Goal: Complete application form

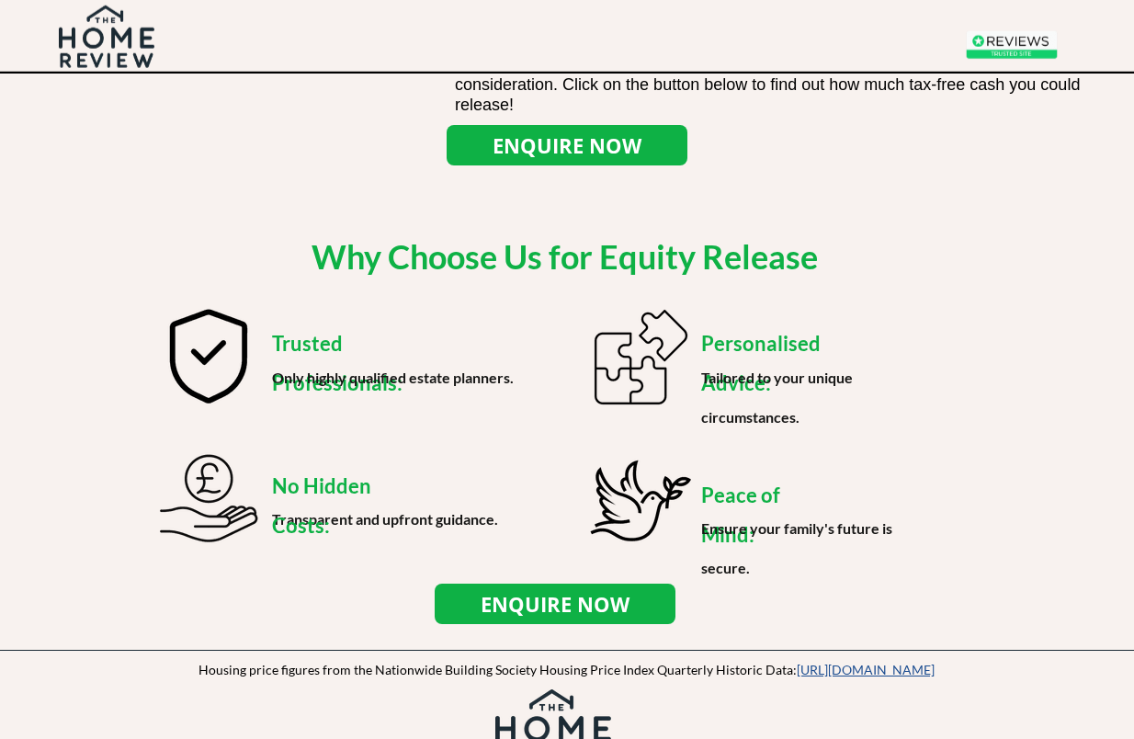
scroll to position [2042, 0]
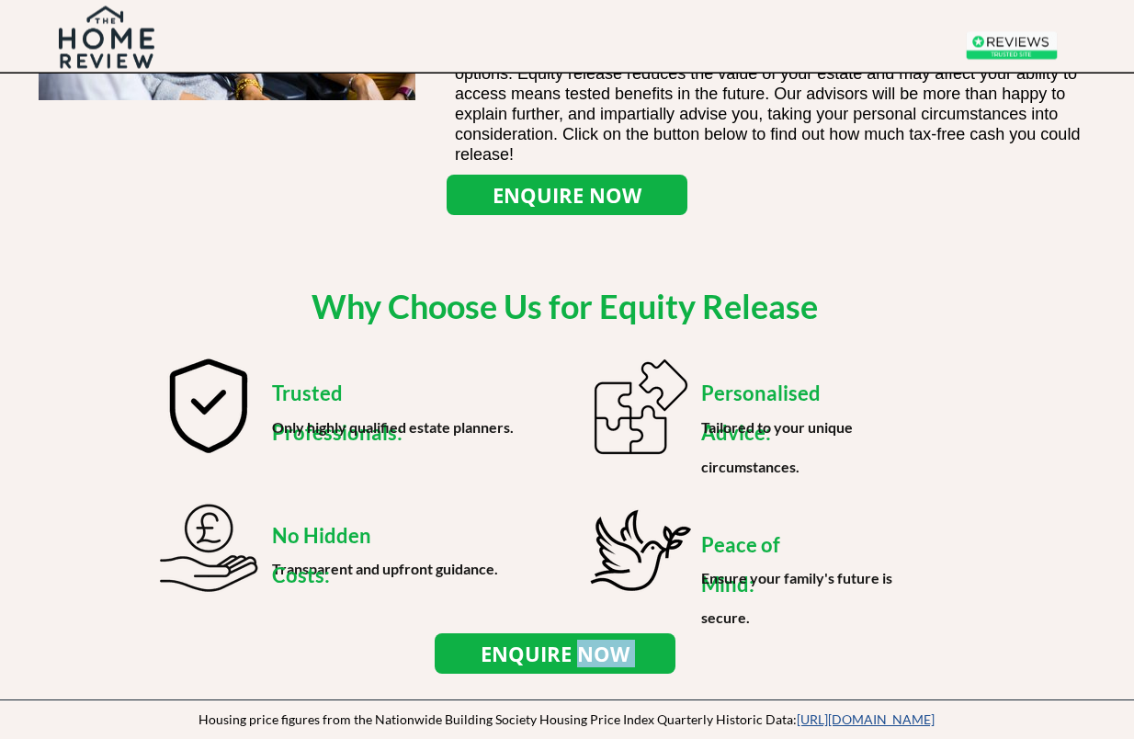
click at [73, 326] on div at bounding box center [567, 469] width 1134 height 459
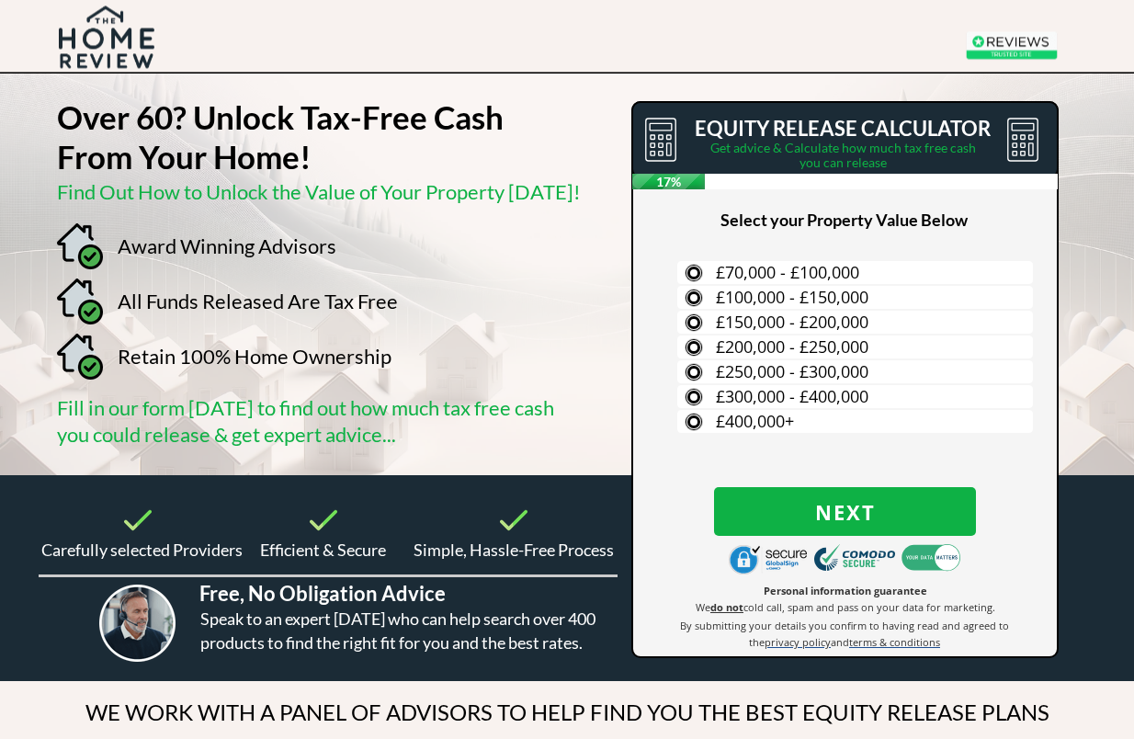
scroll to position [0, 0]
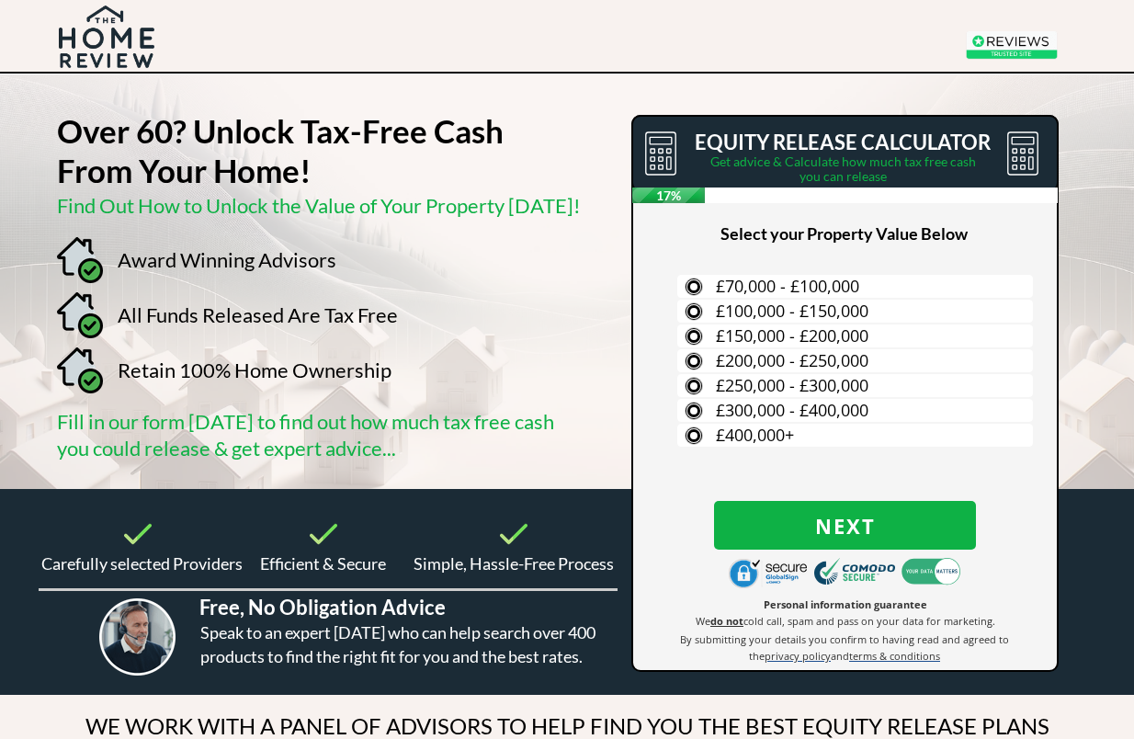
click at [686, 430] on label "£400,000+" at bounding box center [854, 434] width 355 height 23
click at [0, 0] on input "£400,000+" at bounding box center [0, 0] width 0 height 0
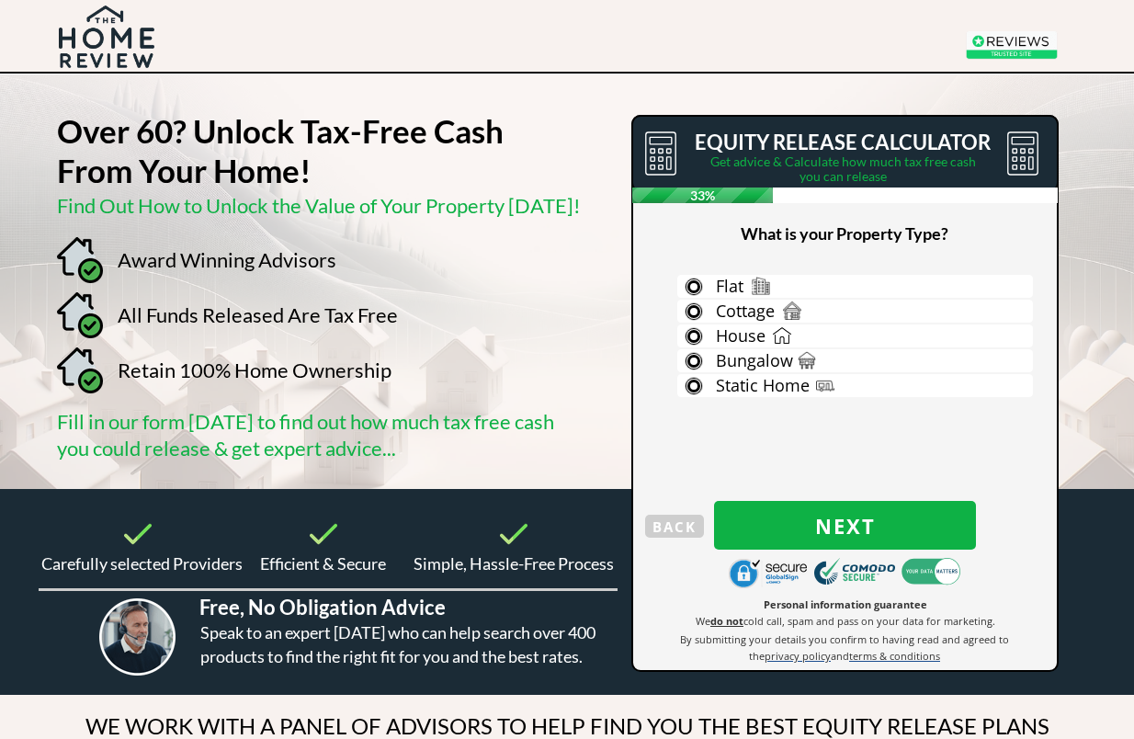
click at [691, 359] on label "Bungalow" at bounding box center [854, 360] width 355 height 23
click at [0, 0] on input "Bungalow" at bounding box center [0, 0] width 0 height 0
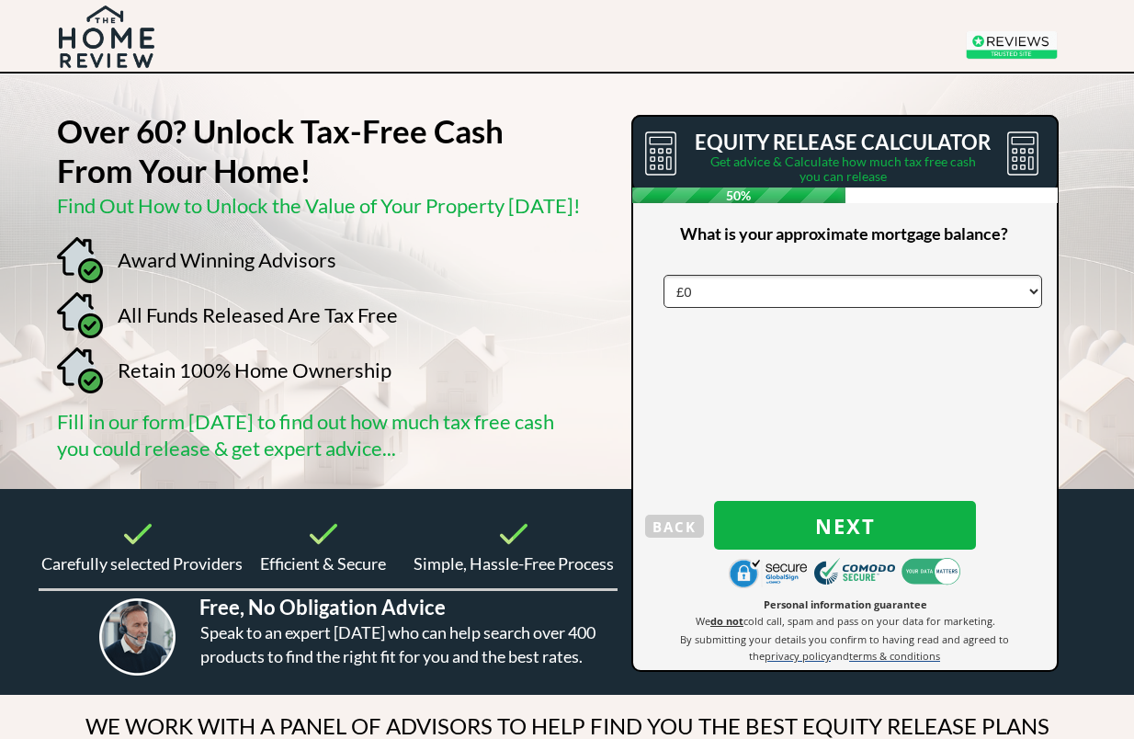
click at [1014, 281] on select "£0 £5,000 £10,000 £15,000 £20,000 £25,000 £30,000 £35,000 £40,000 £45,000 £50,0…" at bounding box center [852, 291] width 378 height 33
click at [818, 514] on span "Next" at bounding box center [845, 525] width 262 height 24
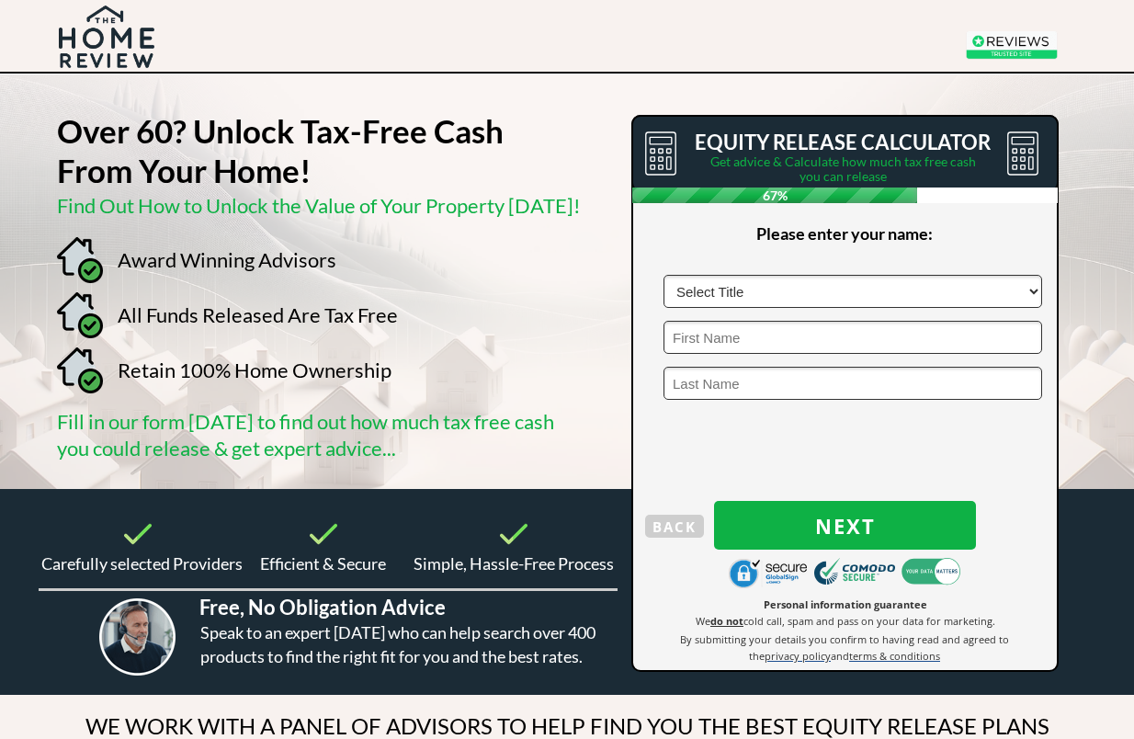
click at [717, 289] on select "Select Title Mr Mrs Ms Miss Dr [PERSON_NAME]" at bounding box center [852, 291] width 378 height 33
select select "Mr"
click at [691, 339] on input "text" at bounding box center [852, 337] width 378 height 33
type input "[PERSON_NAME]"
type input "Orchard"
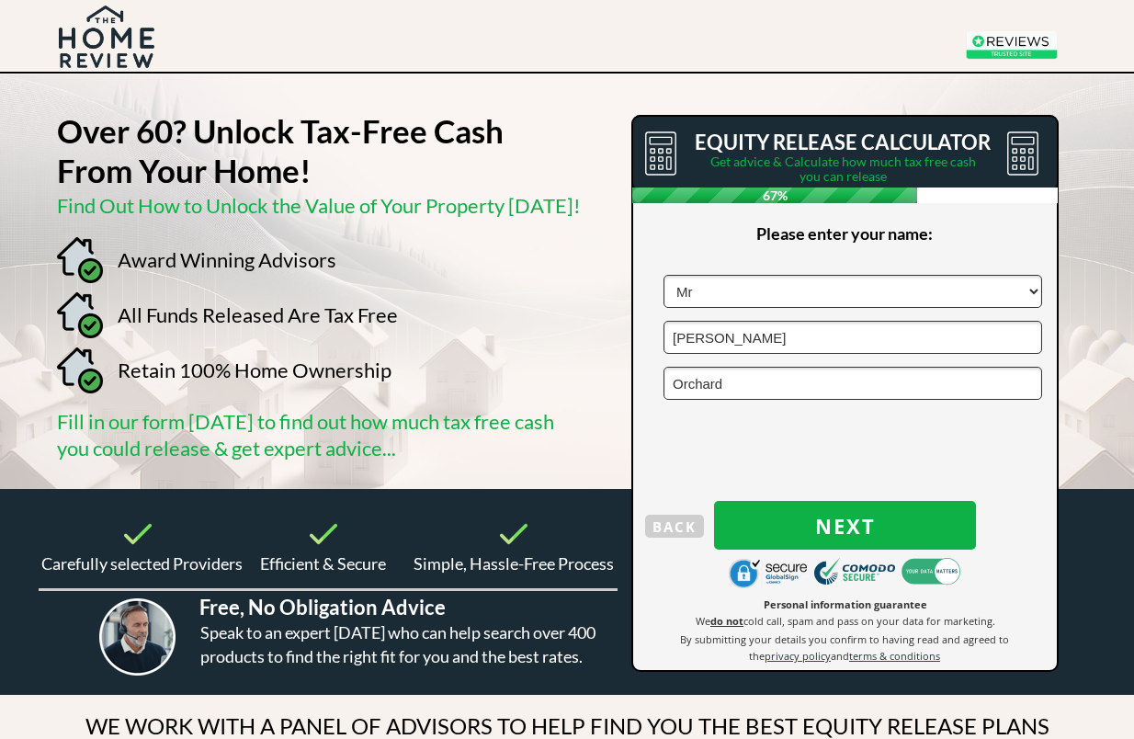
click at [827, 533] on span "Next" at bounding box center [845, 525] width 262 height 24
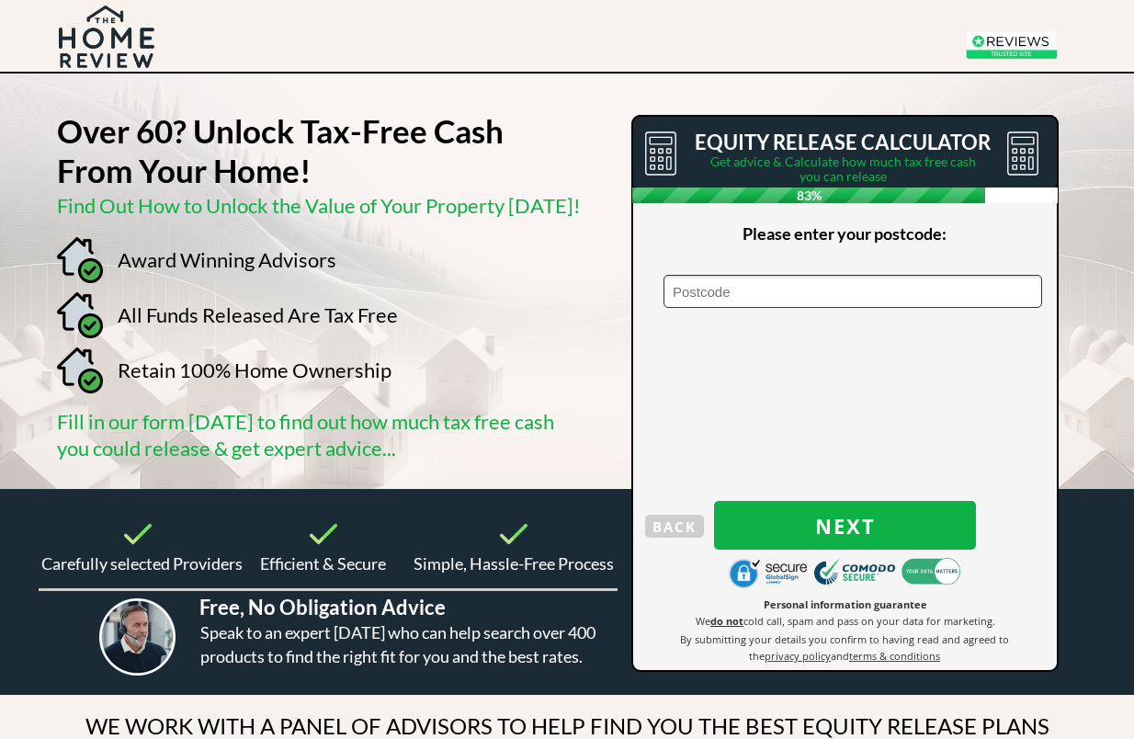
click at [695, 280] on input "text" at bounding box center [852, 291] width 378 height 33
type input "Tr96qn"
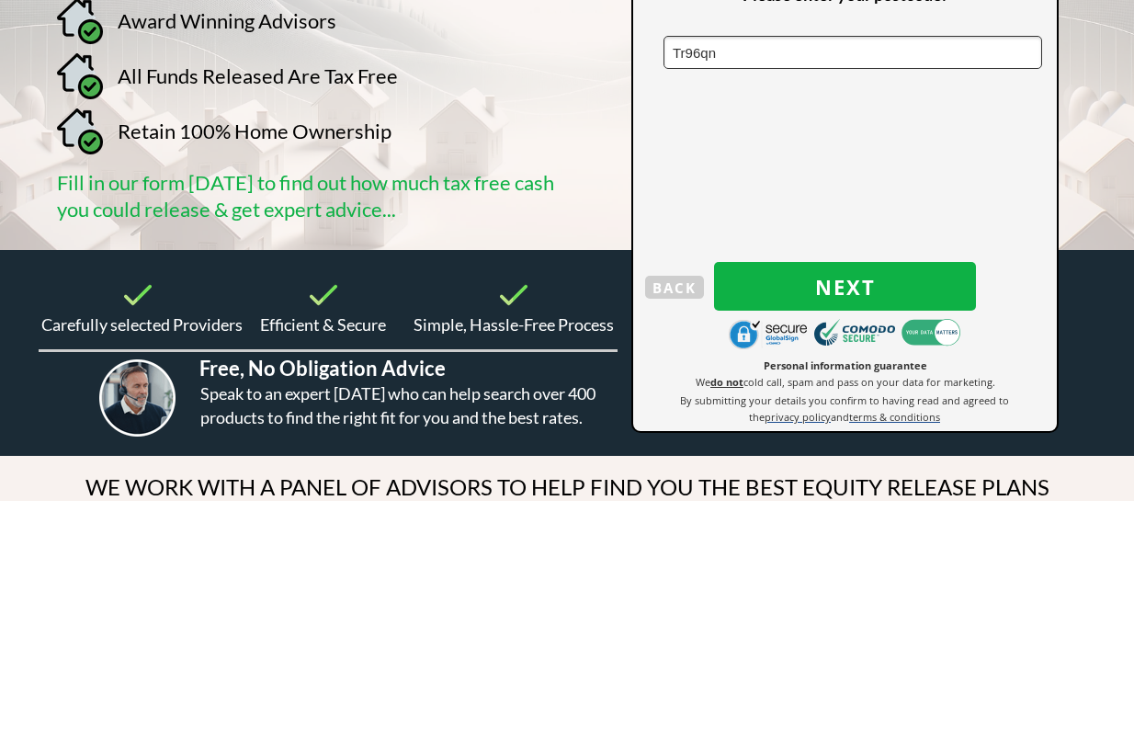
click at [818, 513] on span "Next" at bounding box center [845, 525] width 262 height 24
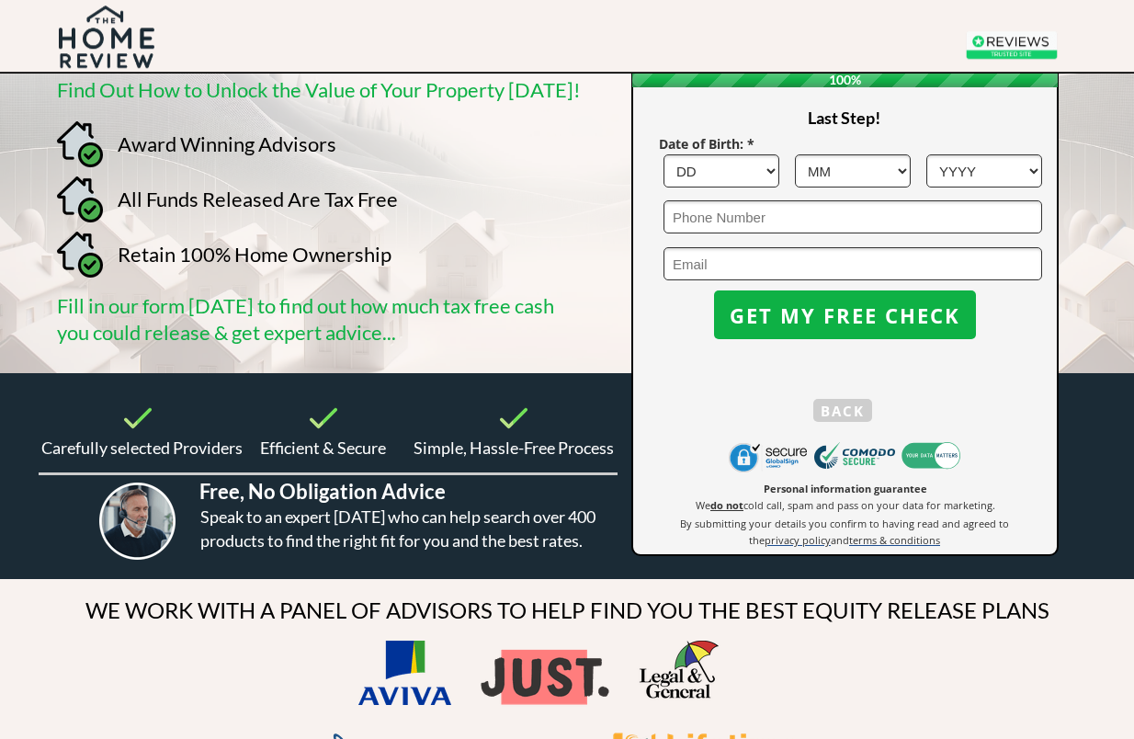
scroll to position [104, 0]
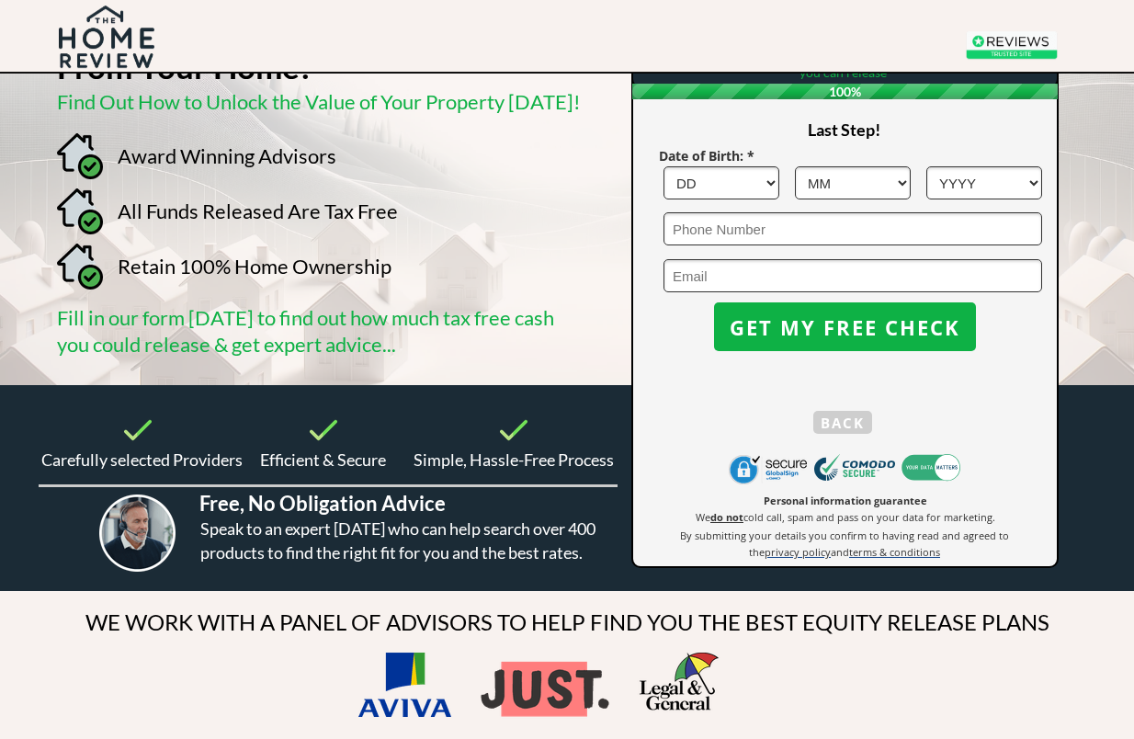
click at [755, 182] on select "DD 1 2 3 4 5 6 7 8 9 10 11 12 13 14 15 16 17 18 19 20 21 22 23 24 25 26 27 28 2…" at bounding box center [721, 182] width 116 height 33
select select "2"
click at [877, 173] on select "MM 1 2 3 4 5 6 7 8 9 10 11 12" at bounding box center [853, 182] width 116 height 33
click at [780, 351] on button "GET MY FREE CHECK" at bounding box center [845, 326] width 262 height 49
click at [881, 163] on div at bounding box center [844, 289] width 423 height 553
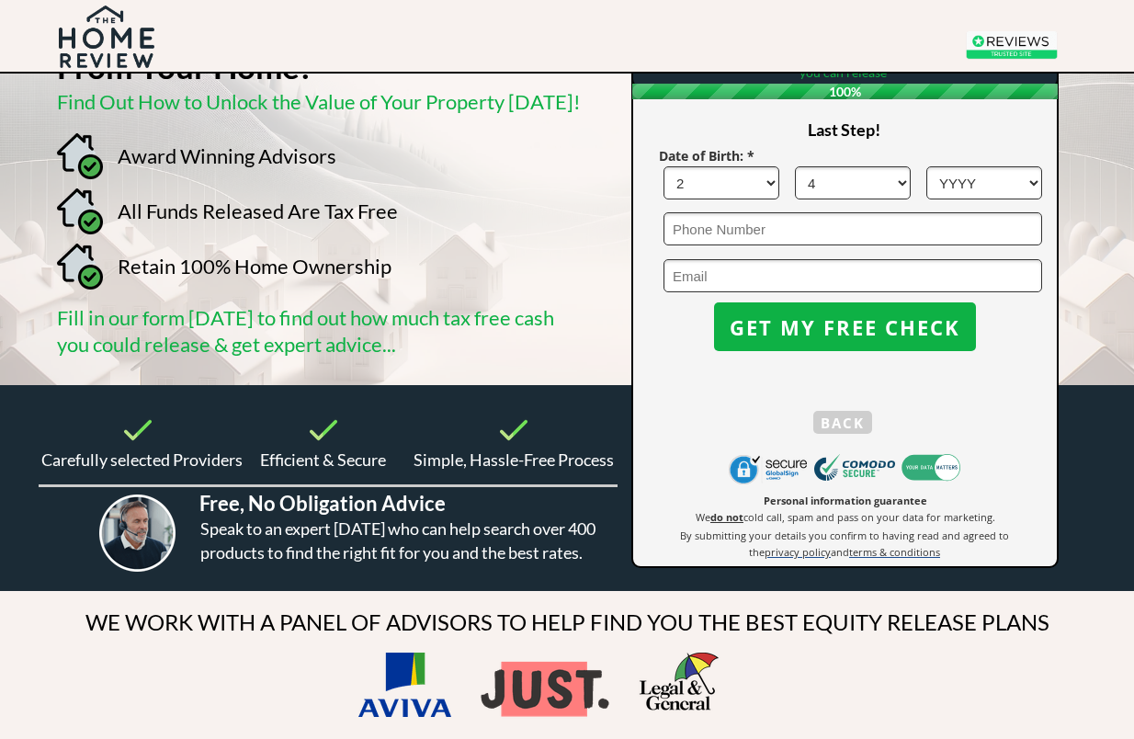
click at [874, 186] on select "MM 1 2 3 4 5 6 7 8 9 10 11 12" at bounding box center [853, 182] width 116 height 33
select select "10"
click at [1010, 175] on select "YYYY 1966 1965 1964 1963 1962 1961 1960 1959 1958 1957 1956 1955 1954 1953 1952…" at bounding box center [984, 182] width 116 height 33
select select "1952"
click at [705, 271] on input "email" at bounding box center [852, 275] width 378 height 33
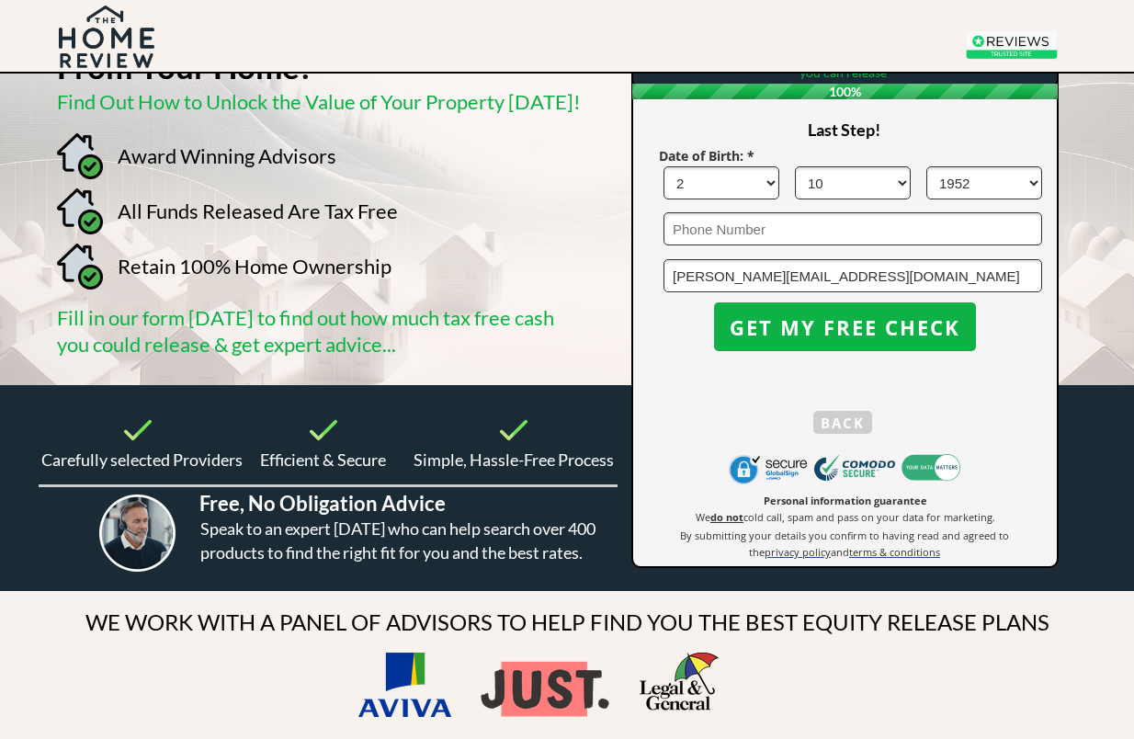
type input "[PERSON_NAME][EMAIL_ADDRESS][DOMAIN_NAME]"
click at [785, 321] on span "GET MY FREE CHECK" at bounding box center [845, 327] width 262 height 24
click at [805, 337] on span "GET MY FREE CHECK" at bounding box center [845, 327] width 262 height 24
